Goal: Find specific page/section: Find specific page/section

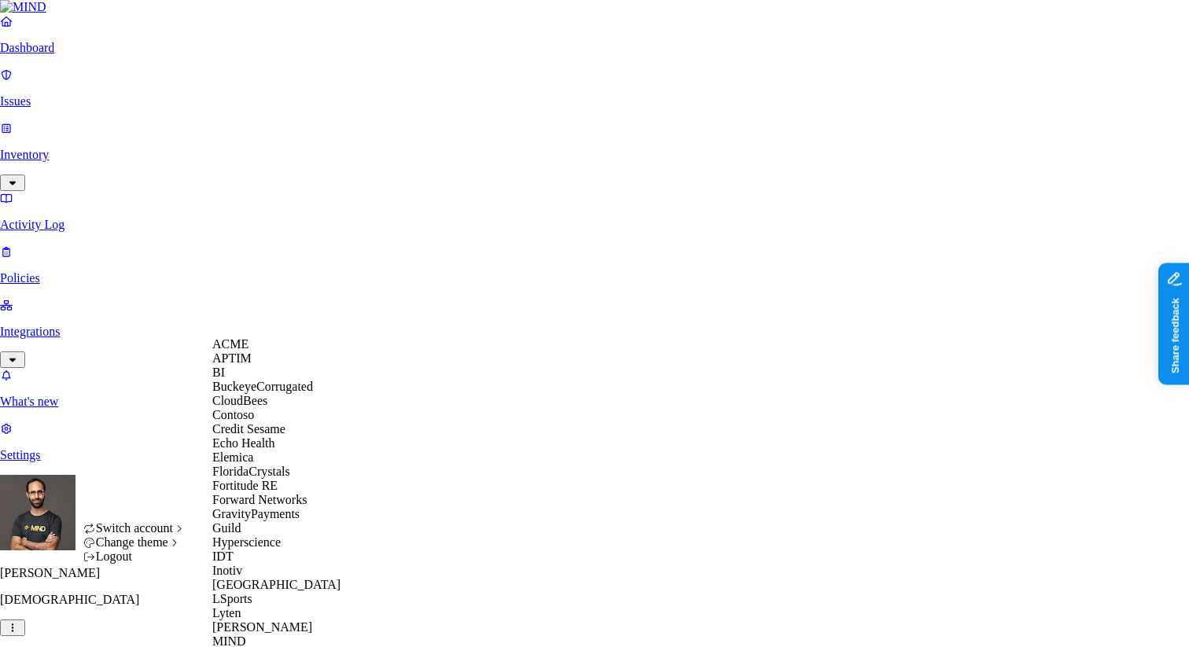
click at [258, 351] on div "ACME" at bounding box center [288, 344] width 152 height 14
